Goal: Task Accomplishment & Management: Use online tool/utility

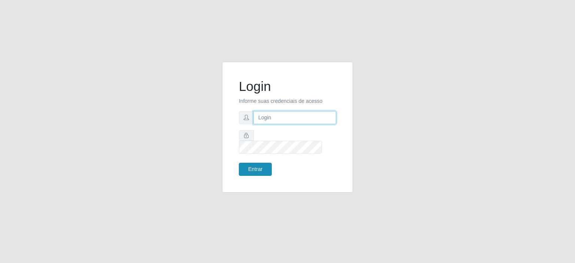
type input "[EMAIL_ADDRESS][DOMAIN_NAME]"
click at [259, 163] on button "Entrar" at bounding box center [255, 169] width 33 height 13
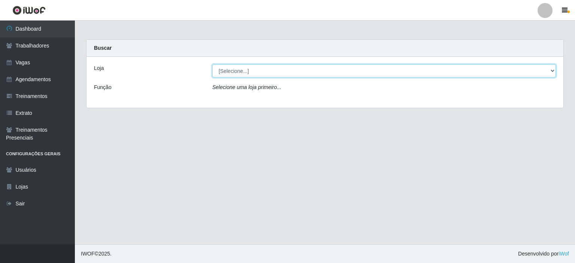
click at [230, 75] on select "[Selecione...] Preço Bom Supermercado" at bounding box center [383, 70] width 343 height 13
select select "387"
click at [212, 64] on select "[Selecione...] Preço Bom Supermercado" at bounding box center [383, 70] width 343 height 13
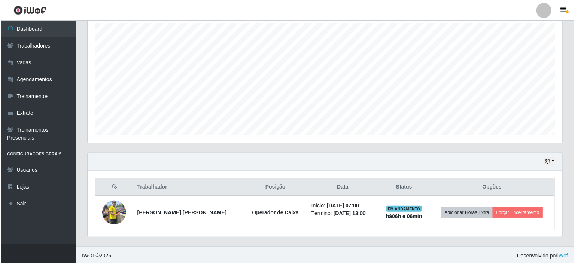
scroll to position [132, 0]
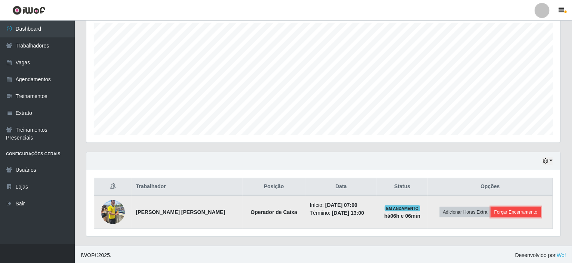
click at [518, 212] on button "Forçar Encerramento" at bounding box center [516, 212] width 50 height 10
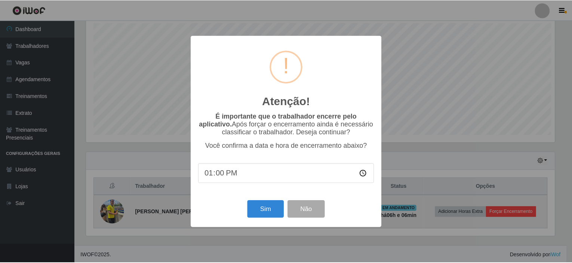
scroll to position [155, 471]
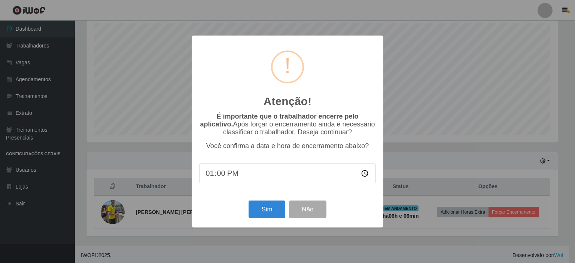
click at [271, 220] on div "Sim Não" at bounding box center [287, 209] width 177 height 21
click at [269, 217] on button "Sim" at bounding box center [266, 210] width 36 height 18
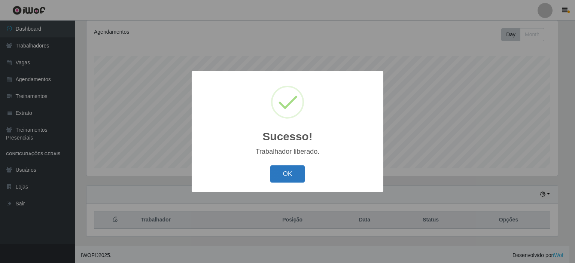
click at [288, 173] on button "OK" at bounding box center [287, 174] width 35 height 18
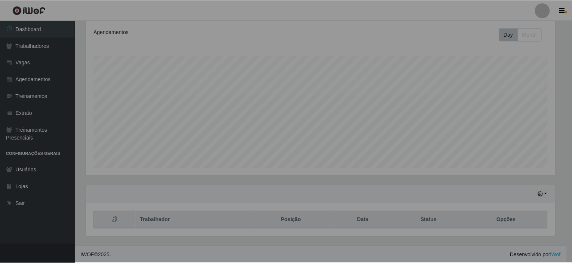
scroll to position [155, 474]
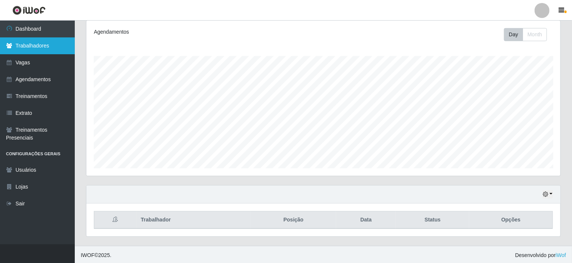
click at [19, 41] on link "Trabalhadores" at bounding box center [37, 45] width 75 height 17
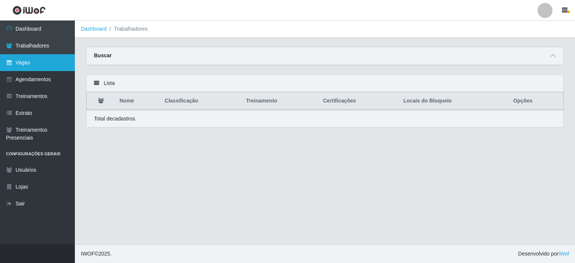
click at [19, 57] on link "Vagas" at bounding box center [37, 62] width 75 height 17
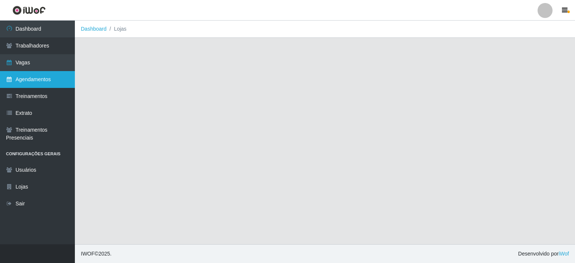
drag, startPoint x: 23, startPoint y: 78, endPoint x: 58, endPoint y: 73, distance: 35.2
click at [23, 78] on link "Agendamentos" at bounding box center [37, 79] width 75 height 17
